Goal: Transaction & Acquisition: Purchase product/service

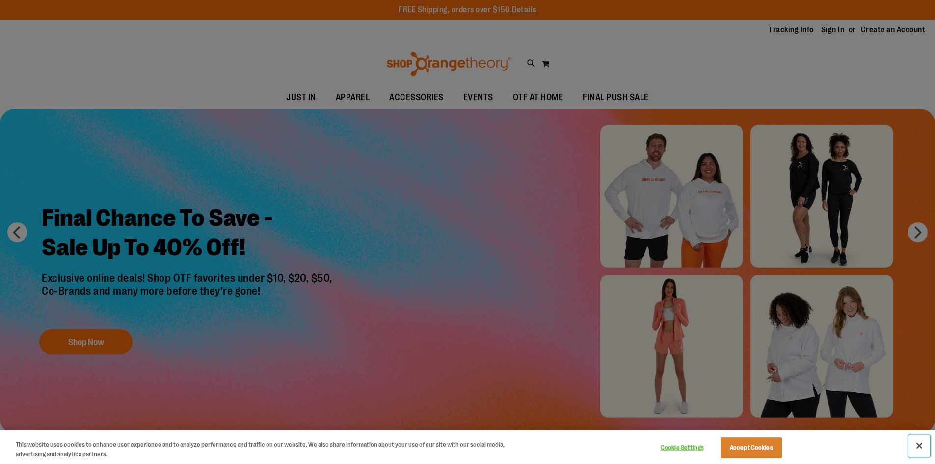
click at [917, 447] on button "Close" at bounding box center [920, 446] width 22 height 22
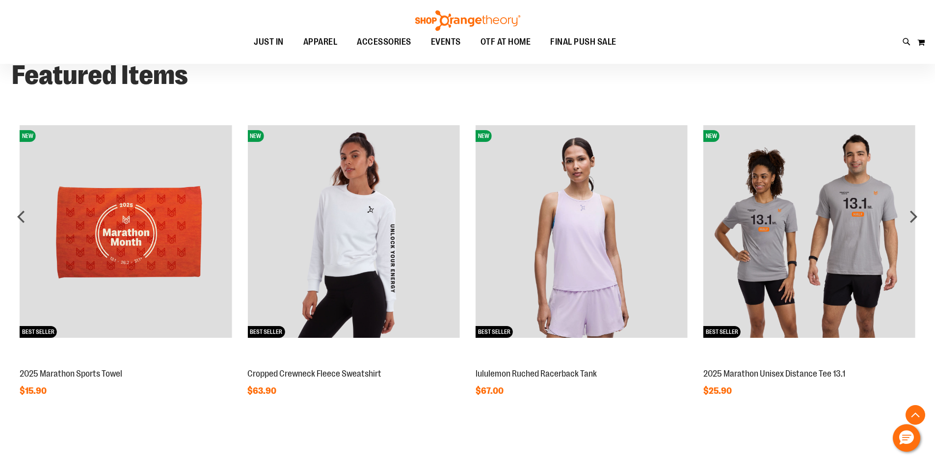
scroll to position [819, 0]
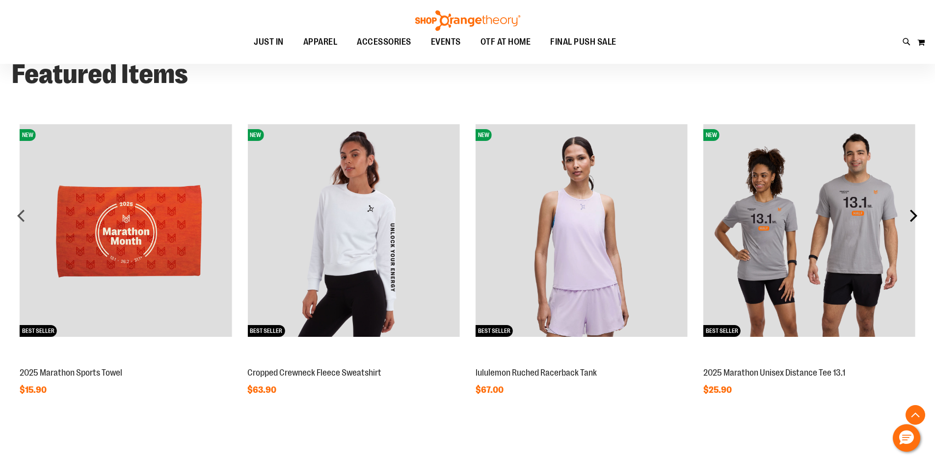
click at [914, 214] on div "next" at bounding box center [914, 216] width 20 height 20
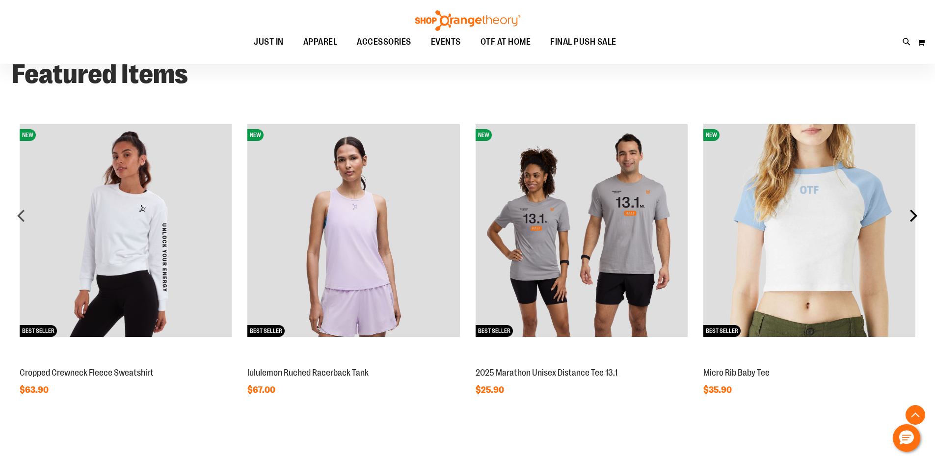
click at [914, 214] on div "next" at bounding box center [914, 216] width 20 height 20
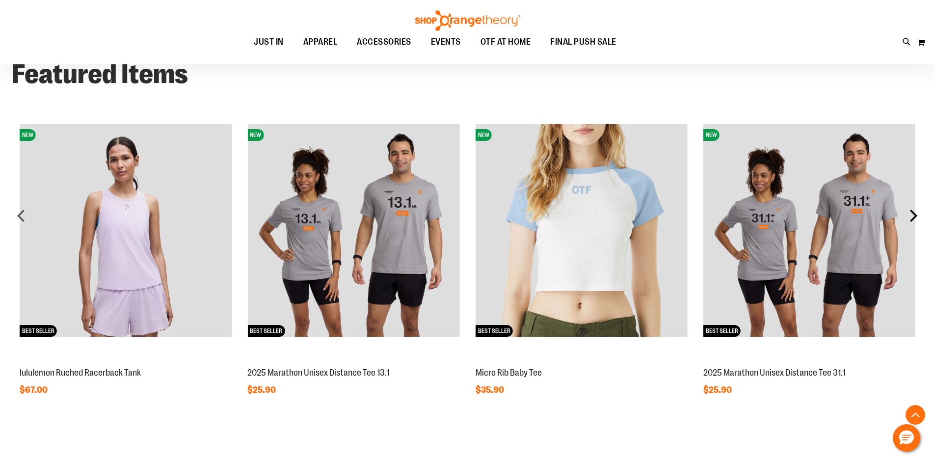
click at [914, 214] on div "next" at bounding box center [914, 216] width 20 height 20
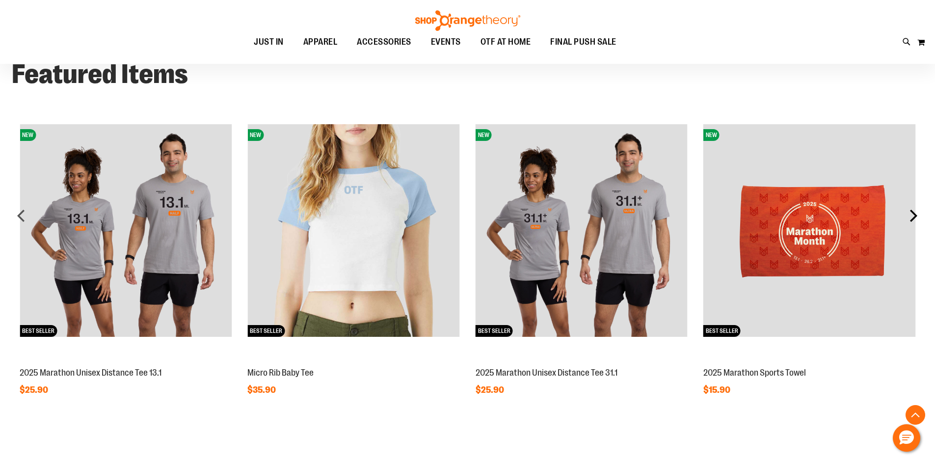
click at [914, 214] on div "next" at bounding box center [914, 216] width 20 height 20
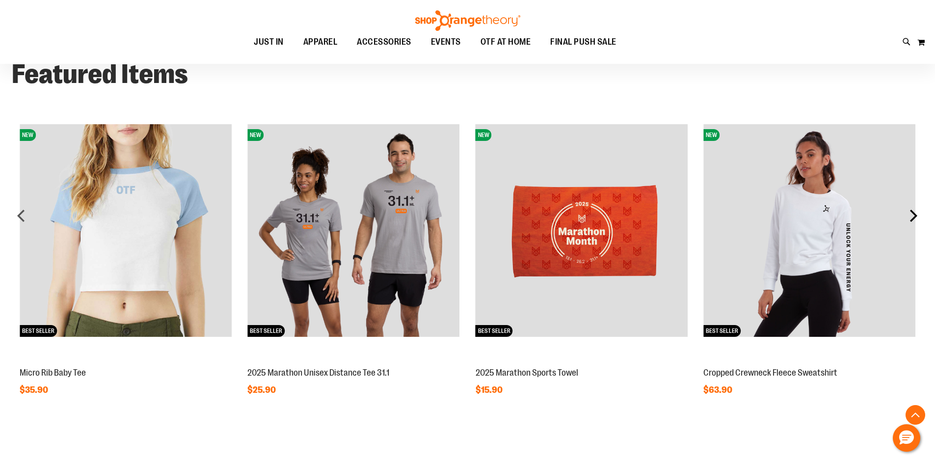
click at [914, 214] on div "next" at bounding box center [914, 216] width 20 height 20
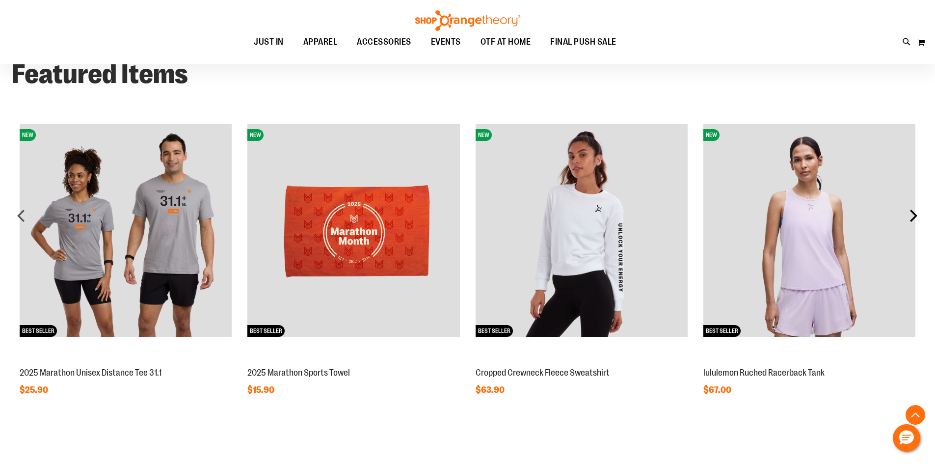
click at [914, 214] on div "next" at bounding box center [914, 216] width 20 height 20
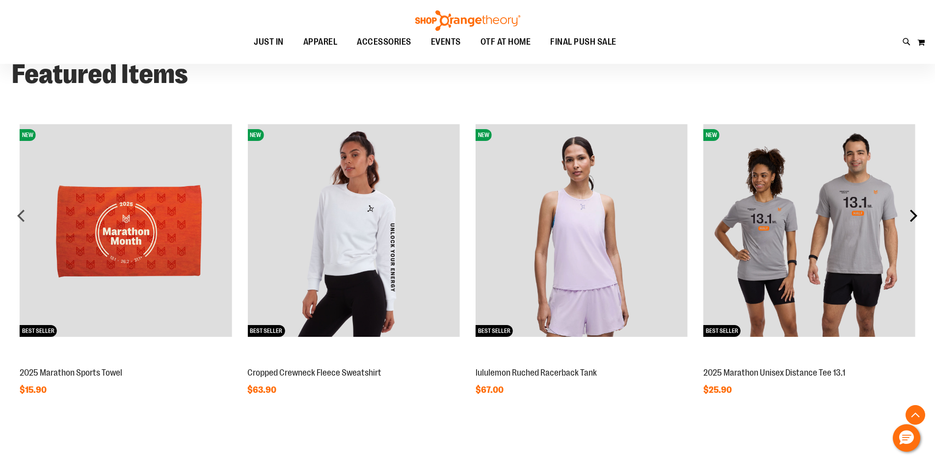
click at [914, 214] on div "next" at bounding box center [914, 216] width 20 height 20
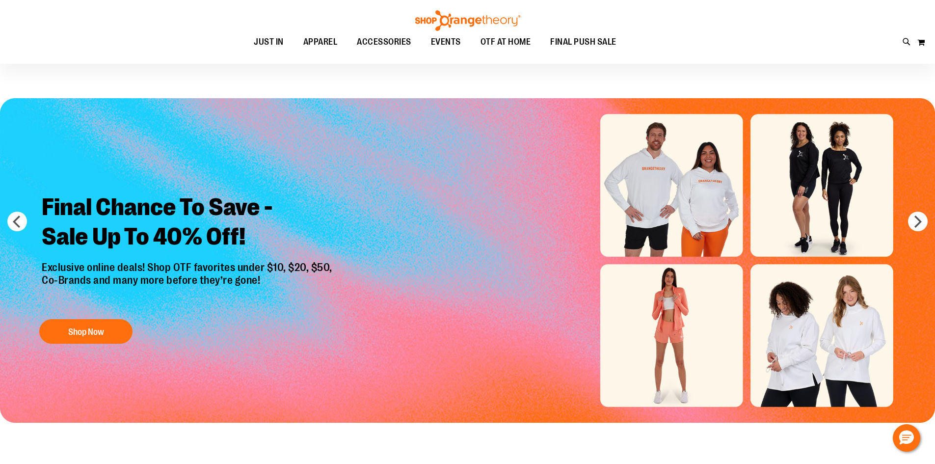
scroll to position [0, 0]
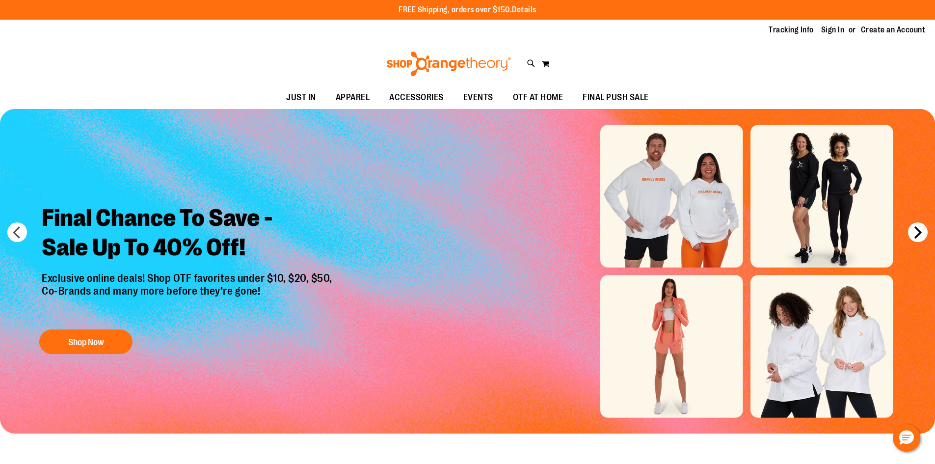
click at [918, 232] on button "next" at bounding box center [918, 232] width 20 height 20
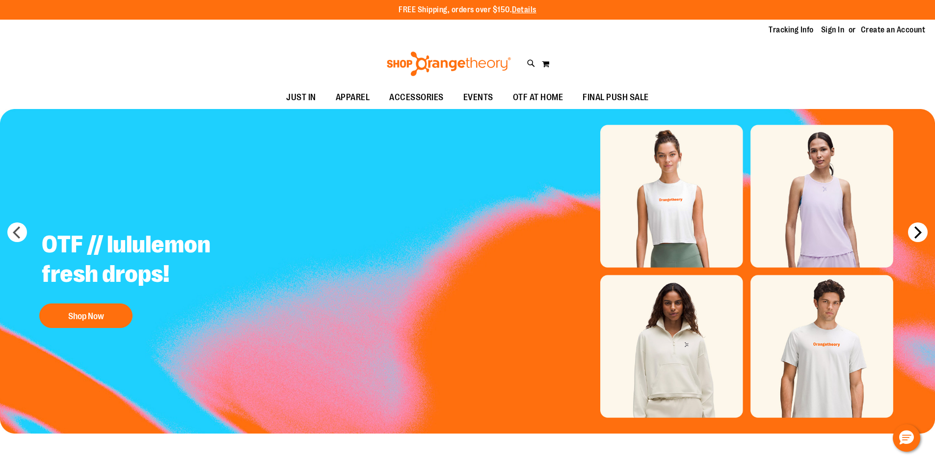
click at [914, 231] on button "next" at bounding box center [918, 232] width 20 height 20
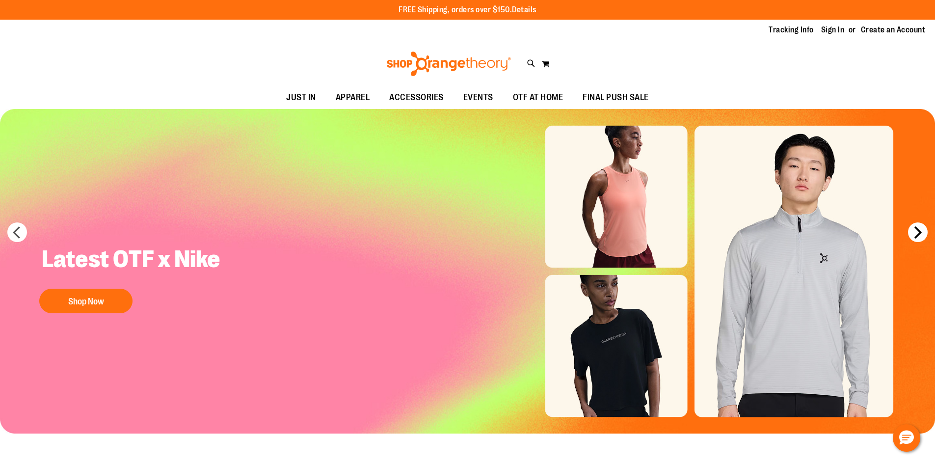
click at [914, 231] on button "next" at bounding box center [918, 232] width 20 height 20
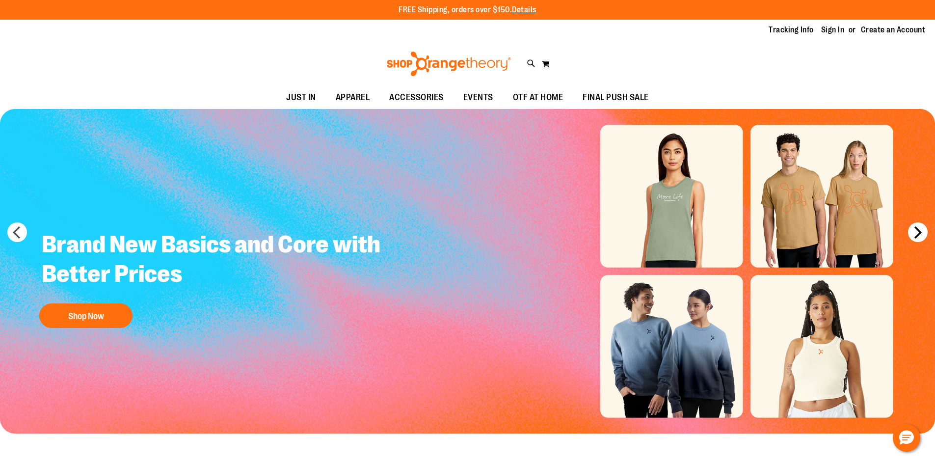
click at [914, 231] on button "next" at bounding box center [918, 232] width 20 height 20
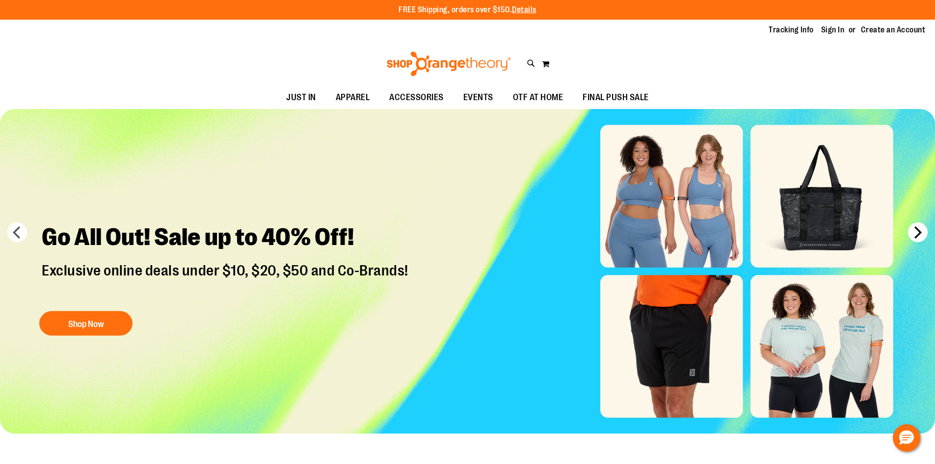
click at [914, 231] on button "next" at bounding box center [918, 232] width 20 height 20
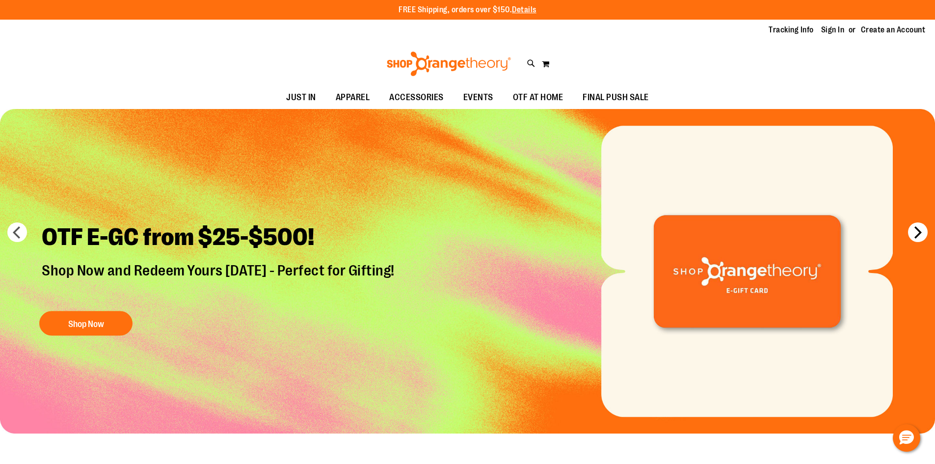
click at [914, 231] on button "next" at bounding box center [918, 232] width 20 height 20
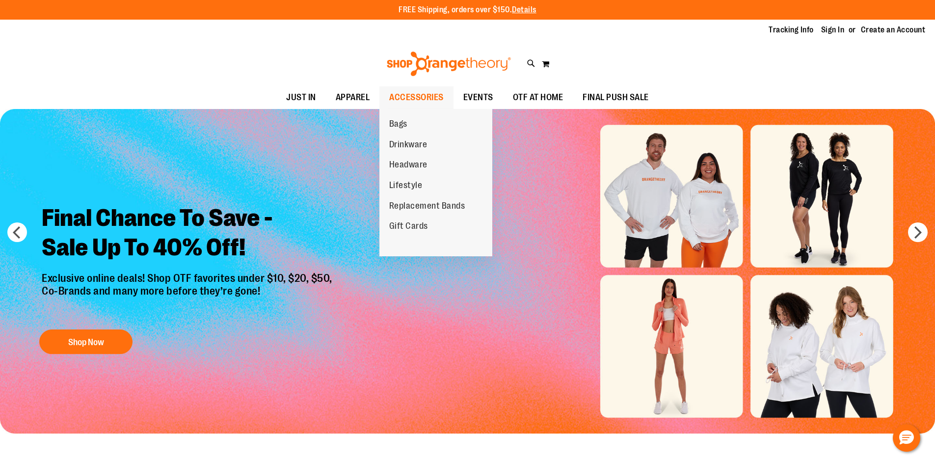
click at [399, 99] on span "ACCESSORIES" at bounding box center [416, 97] width 54 height 22
click at [410, 200] on link "Replacement Bands" at bounding box center [428, 206] width 96 height 21
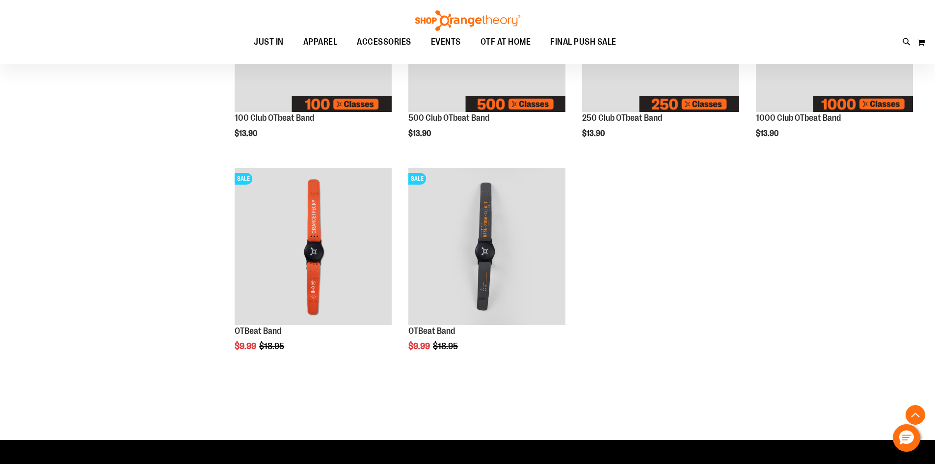
scroll to position [49, 0]
